Goal: Information Seeking & Learning: Learn about a topic

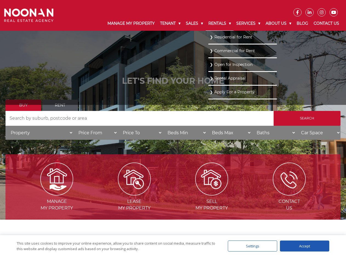
click at [218, 26] on link "Rentals" at bounding box center [220, 23] width 28 height 14
click at [212, 37] on link "Residential for Rent" at bounding box center [243, 36] width 66 height 7
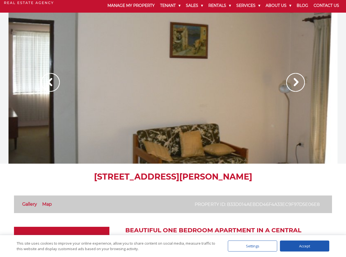
scroll to position [27, 0]
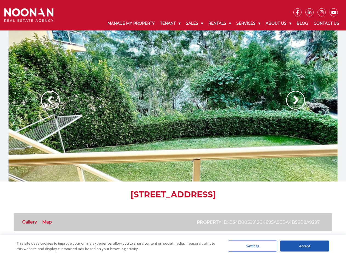
click at [298, 104] on img at bounding box center [295, 100] width 19 height 19
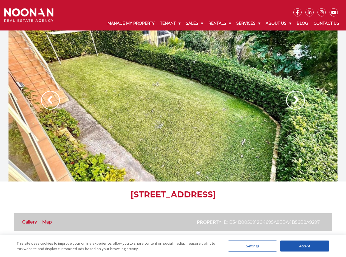
click at [299, 104] on img at bounding box center [295, 100] width 19 height 19
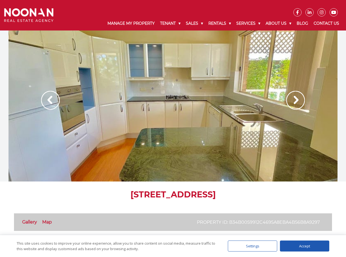
click at [299, 104] on img at bounding box center [295, 100] width 19 height 19
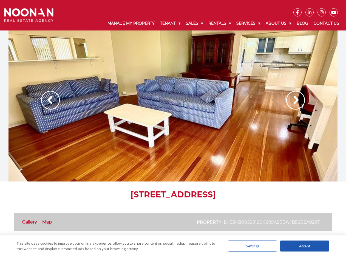
click at [299, 104] on img at bounding box center [295, 100] width 19 height 19
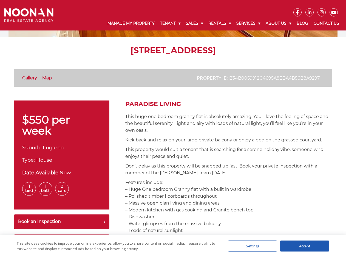
scroll to position [137, 0]
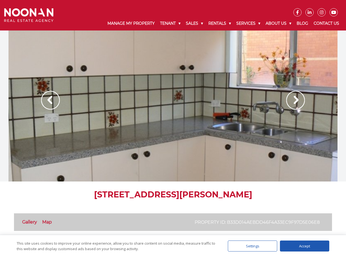
click at [299, 101] on img at bounding box center [295, 100] width 19 height 19
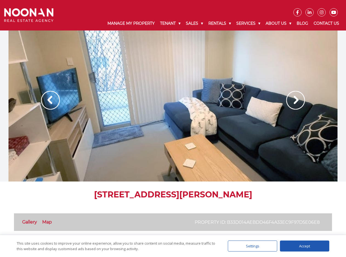
click at [299, 101] on img at bounding box center [295, 100] width 19 height 19
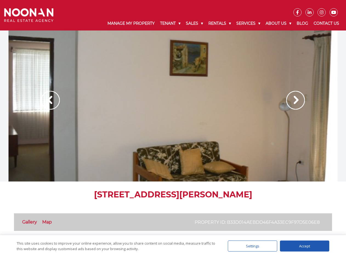
click at [299, 101] on img at bounding box center [295, 100] width 19 height 19
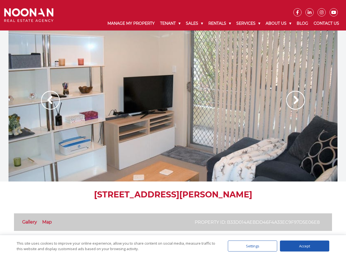
click at [299, 101] on img at bounding box center [295, 100] width 19 height 19
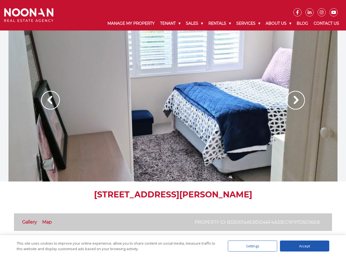
click at [288, 103] on img at bounding box center [295, 100] width 19 height 19
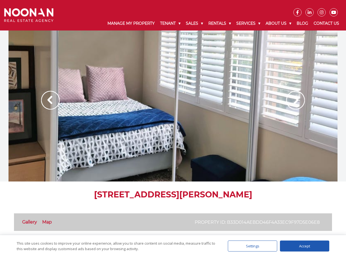
click at [288, 103] on img at bounding box center [295, 100] width 19 height 19
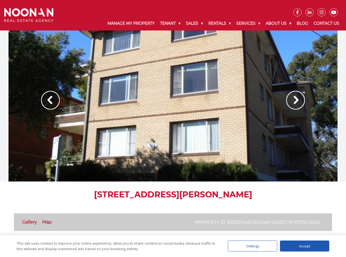
click at [288, 103] on img at bounding box center [295, 100] width 19 height 19
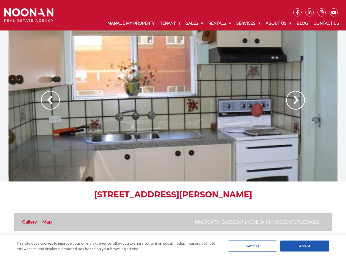
click at [288, 103] on img at bounding box center [295, 100] width 19 height 19
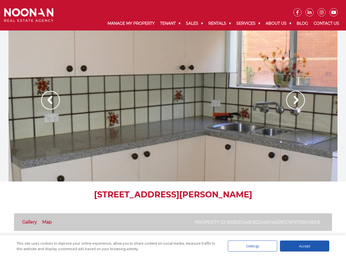
click at [288, 103] on img at bounding box center [295, 100] width 19 height 19
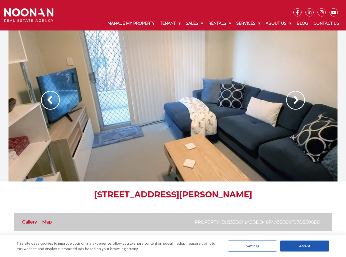
click at [288, 103] on img at bounding box center [295, 100] width 19 height 19
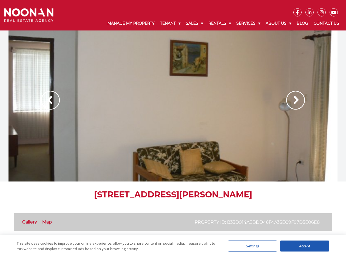
click at [288, 103] on img at bounding box center [295, 100] width 19 height 19
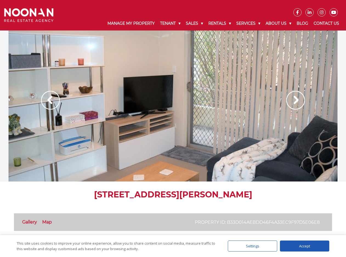
click at [288, 103] on img at bounding box center [295, 100] width 19 height 19
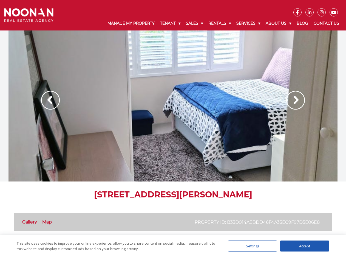
click at [288, 103] on img at bounding box center [295, 100] width 19 height 19
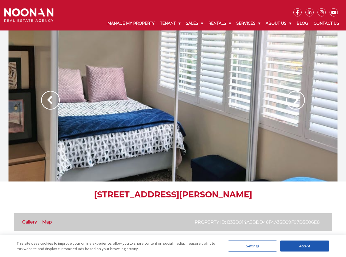
click at [288, 103] on img at bounding box center [295, 100] width 19 height 19
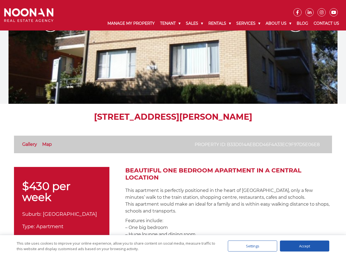
scroll to position [110, 0]
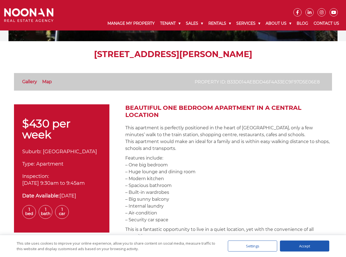
drag, startPoint x: 247, startPoint y: 118, endPoint x: 253, endPoint y: 158, distance: 40.7
click at [253, 158] on p "Features include: – One big bedroom – Huge lounge and dining room – Modern kitc…" at bounding box center [228, 188] width 207 height 69
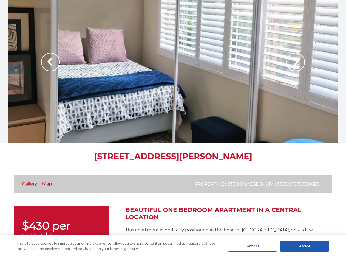
scroll to position [0, 0]
